Goal: Transaction & Acquisition: Download file/media

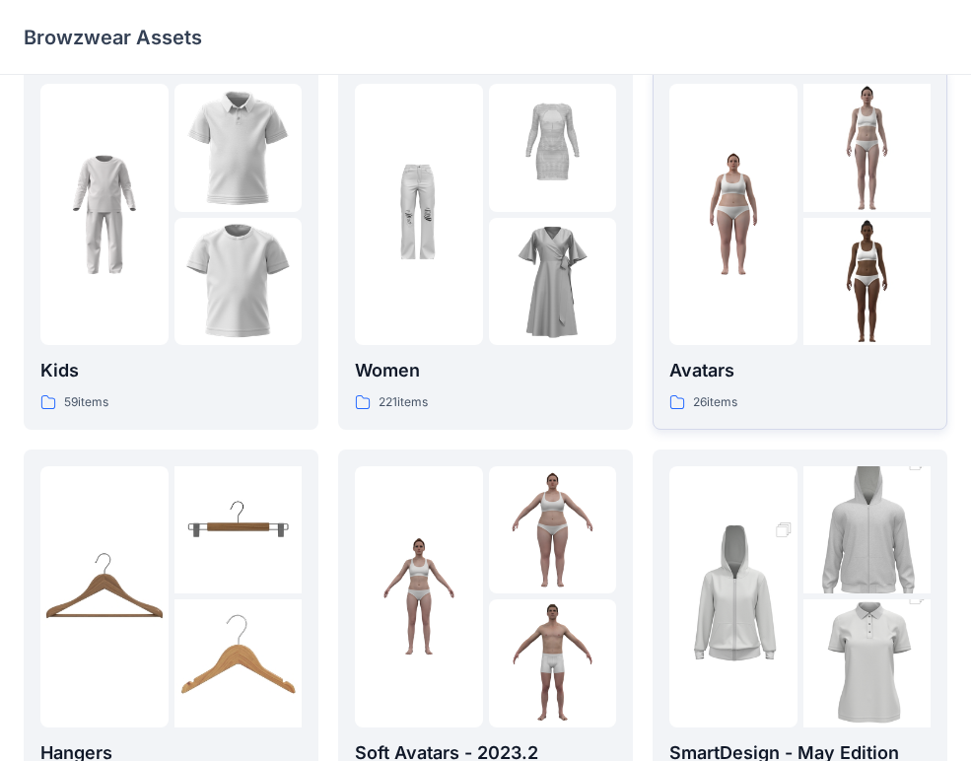
scroll to position [215, 0]
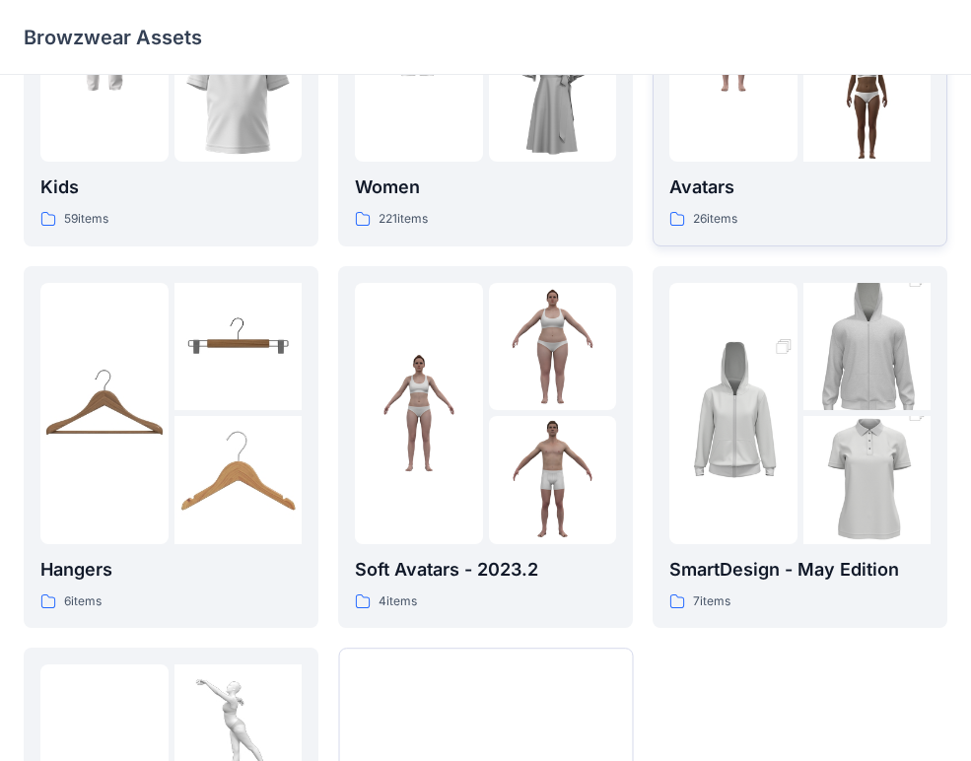
click at [745, 181] on p "Avatars" at bounding box center [799, 187] width 261 height 28
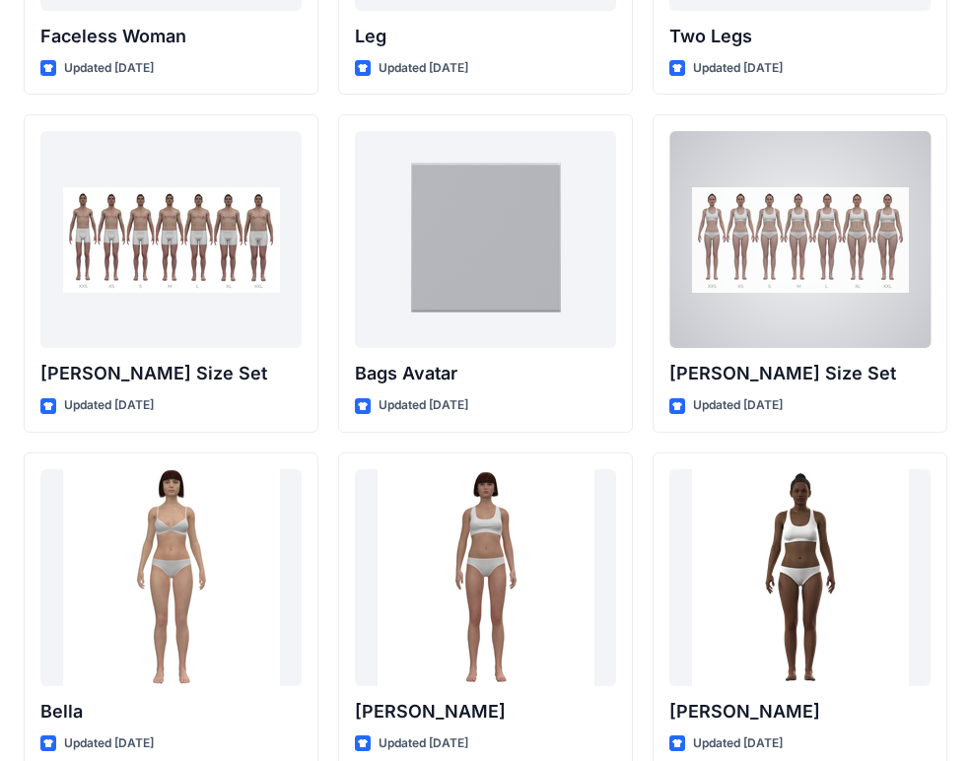
scroll to position [2113, 0]
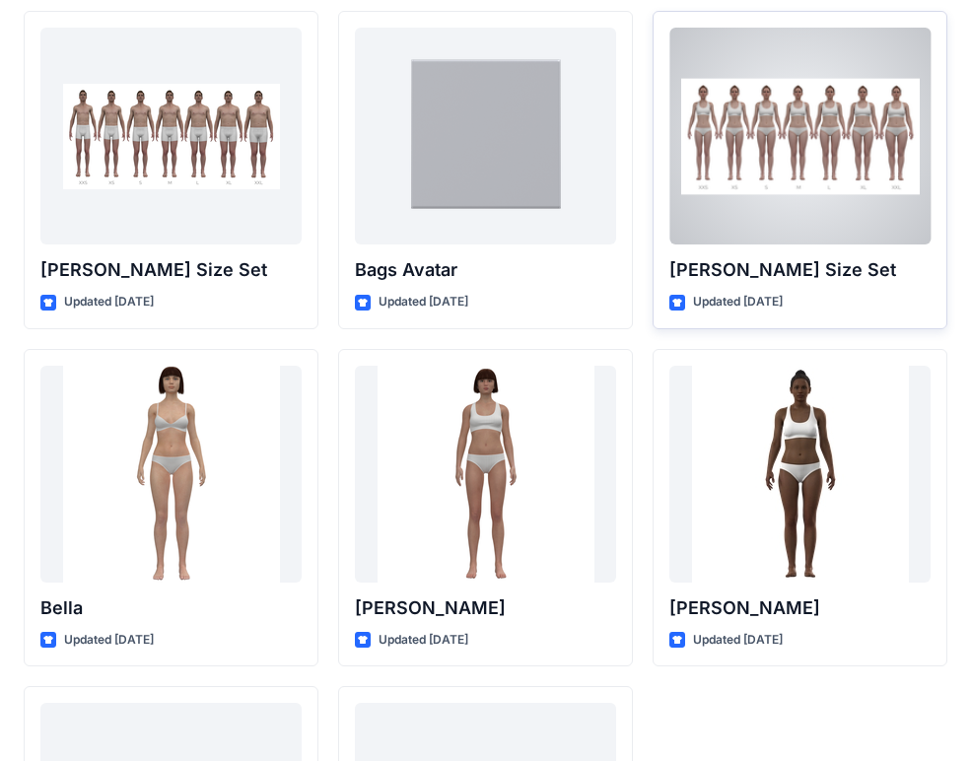
click at [809, 222] on div at bounding box center [799, 136] width 261 height 217
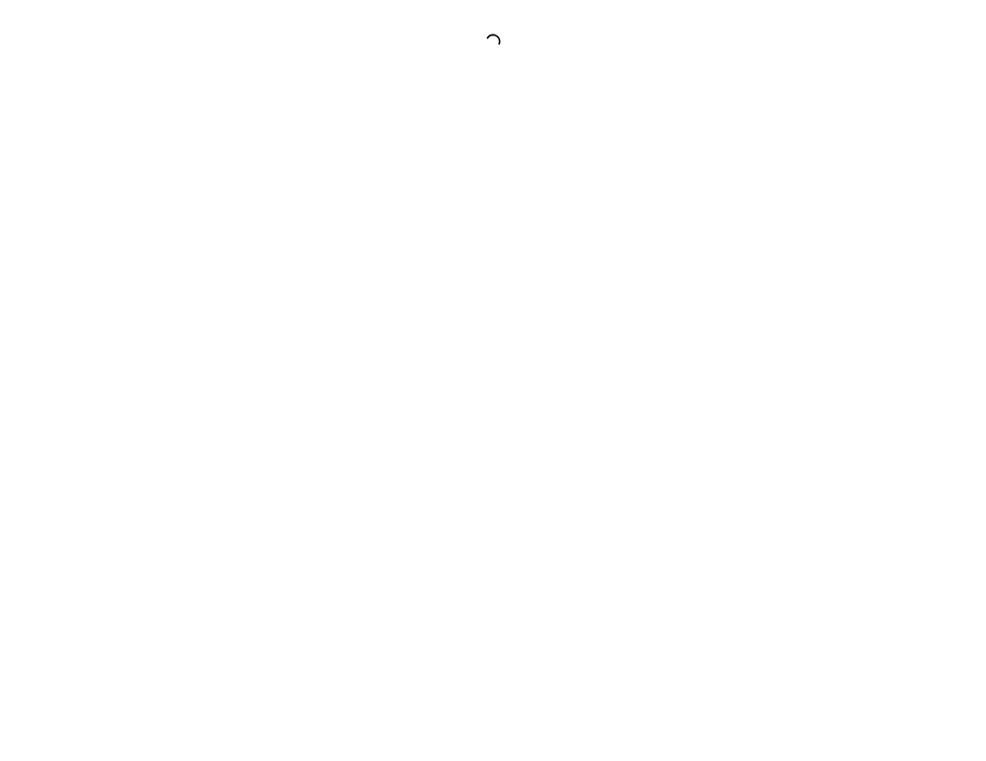
click at [809, 222] on div at bounding box center [493, 380] width 986 height 761
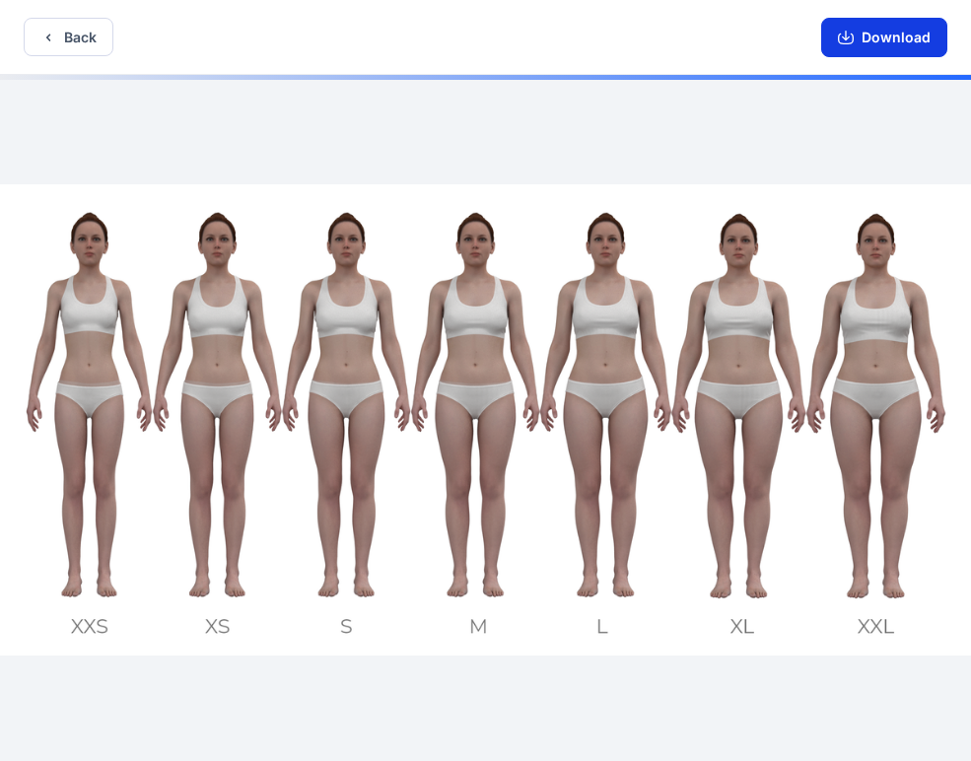
click at [863, 35] on button "Download" at bounding box center [884, 37] width 126 height 39
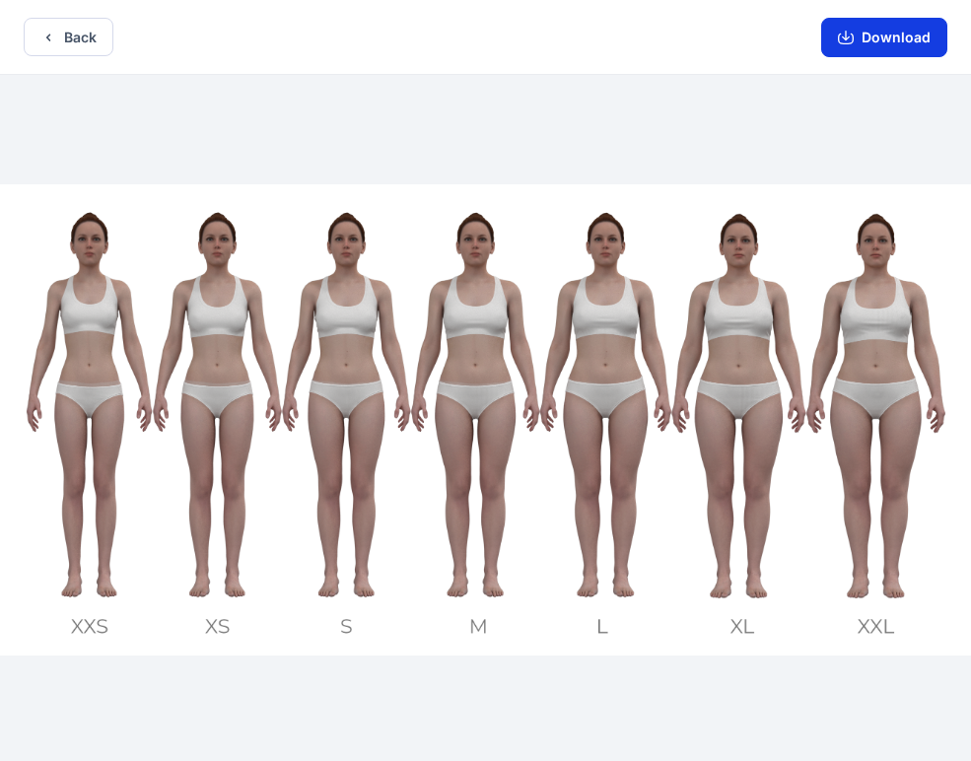
click at [870, 43] on button "Download" at bounding box center [884, 37] width 126 height 39
